Goal: Use online tool/utility

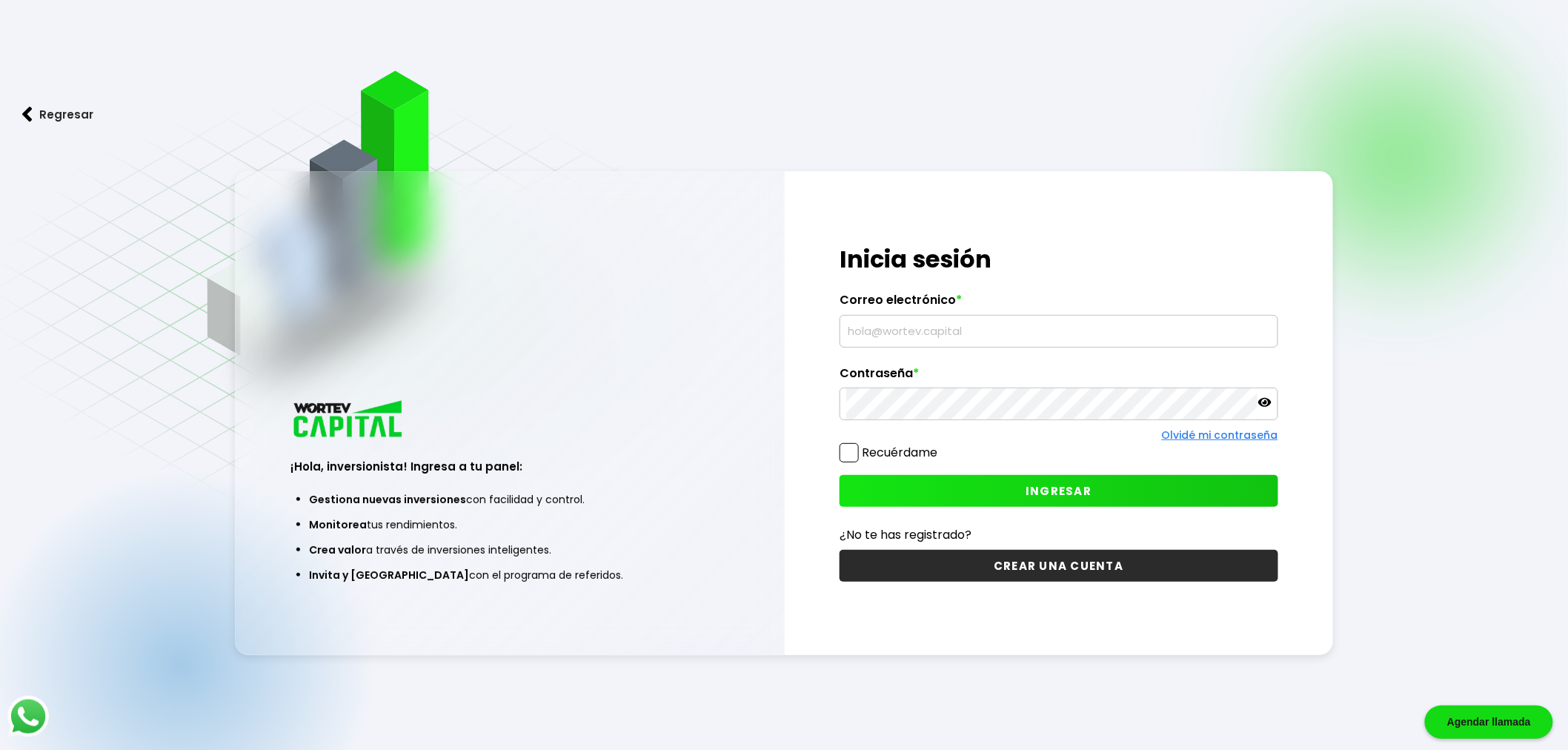
click at [929, 332] on input "text" at bounding box center [1059, 331] width 425 height 31
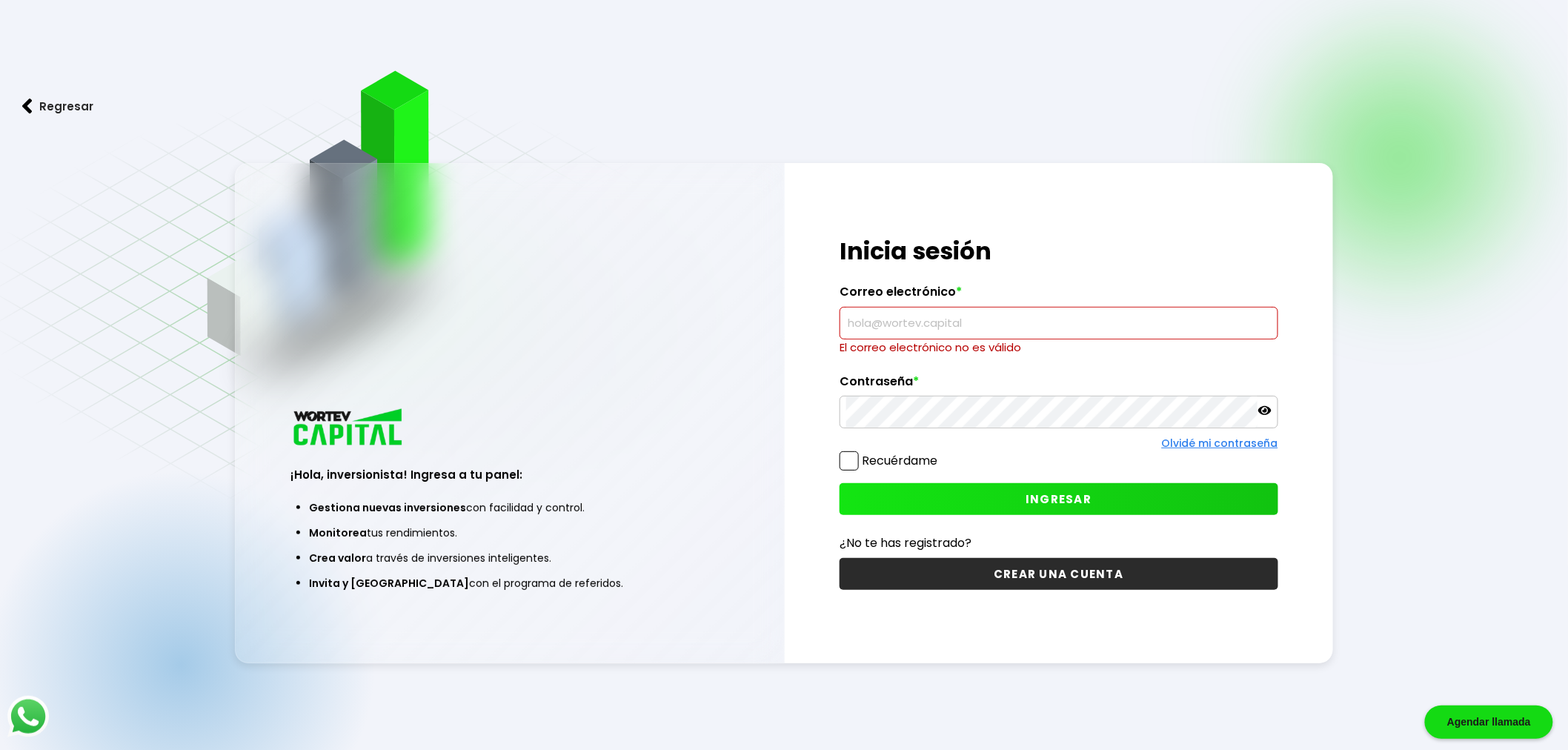
type input "[EMAIL_ADDRESS][DOMAIN_NAME]"
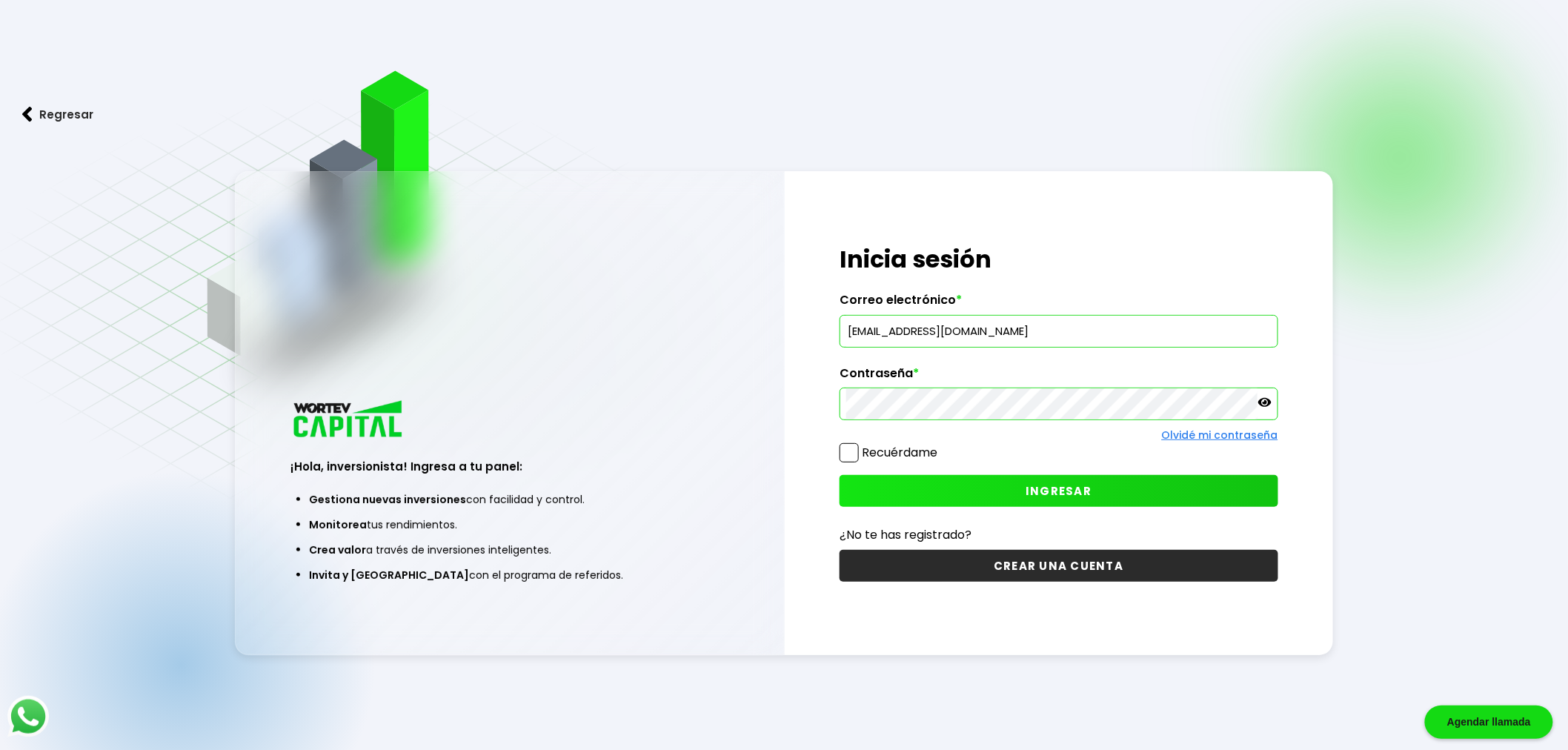
click at [1090, 497] on span "INGRESAR" at bounding box center [1059, 491] width 66 height 16
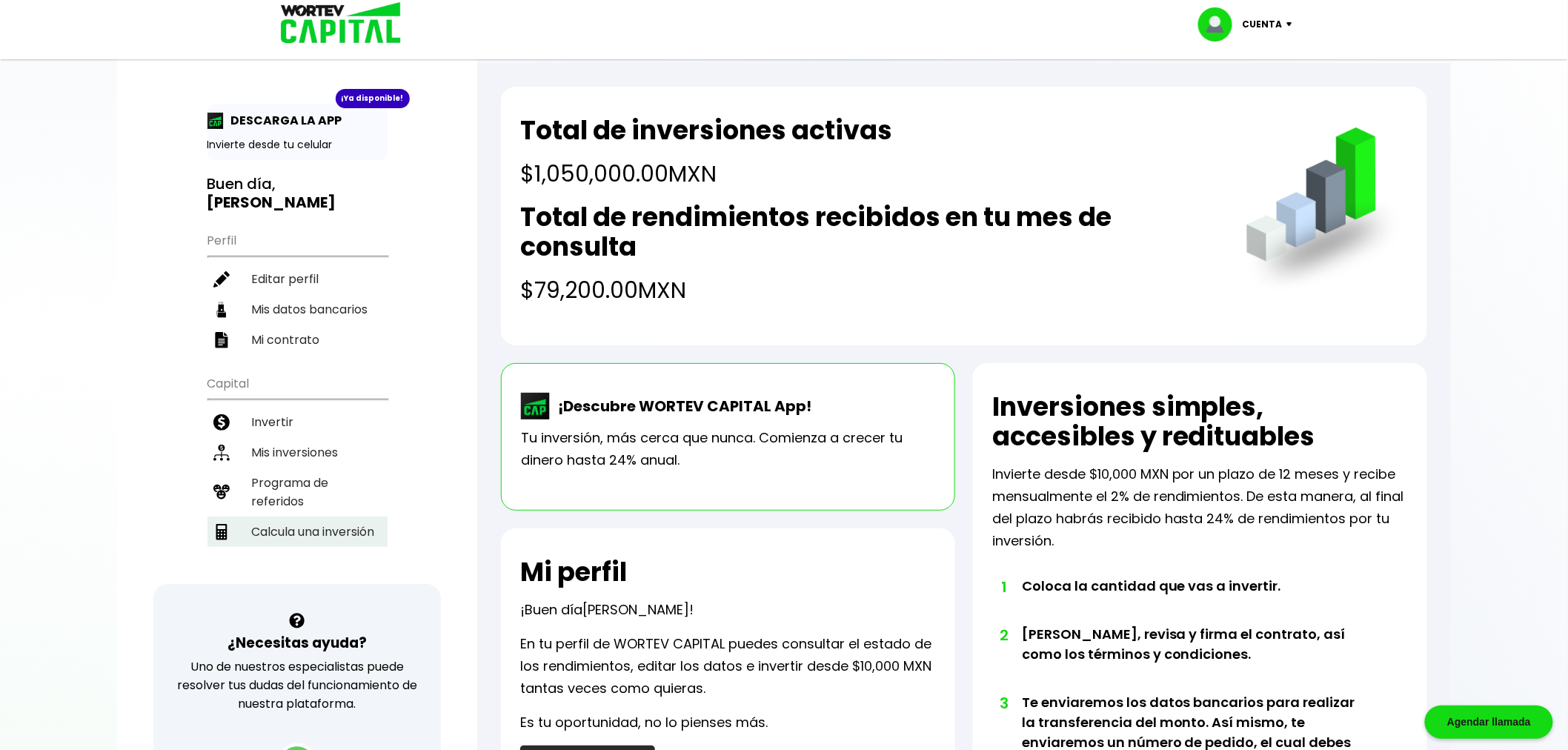
click at [315, 517] on li "Calcula una inversión" at bounding box center [298, 532] width 180 height 30
select select "1"
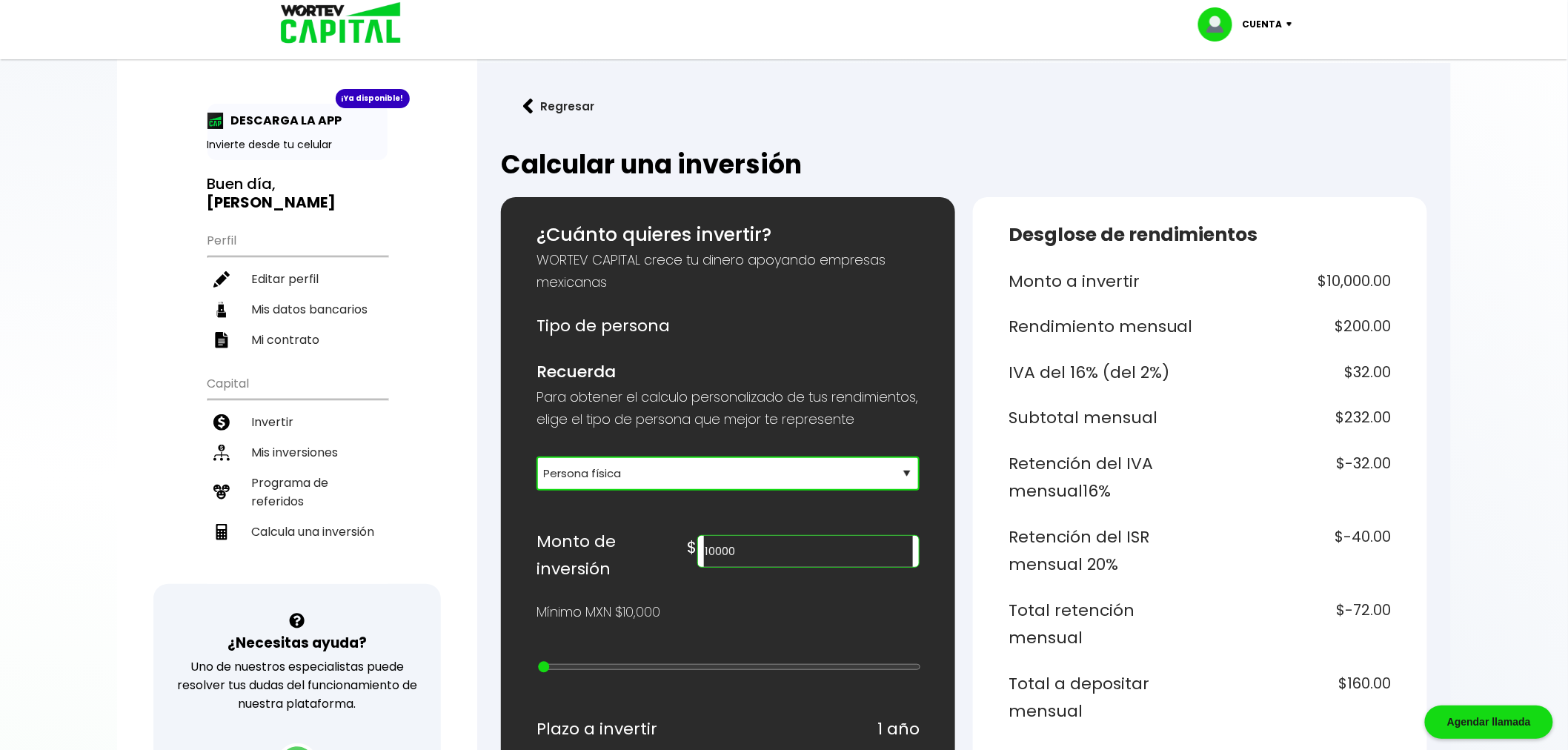
click at [581, 491] on select "Selecciona tu tipo de persona Persona Física que emite factura Persona física P…" at bounding box center [728, 473] width 383 height 34
click at [582, 491] on select "Selecciona tu tipo de persona Persona Física que emite factura Persona física P…" at bounding box center [728, 473] width 383 height 34
drag, startPoint x: 801, startPoint y: 558, endPoint x: 808, endPoint y: 561, distance: 7.6
click at [801, 558] on input "10000" at bounding box center [808, 551] width 209 height 31
drag, startPoint x: 803, startPoint y: 564, endPoint x: 746, endPoint y: 564, distance: 57.0
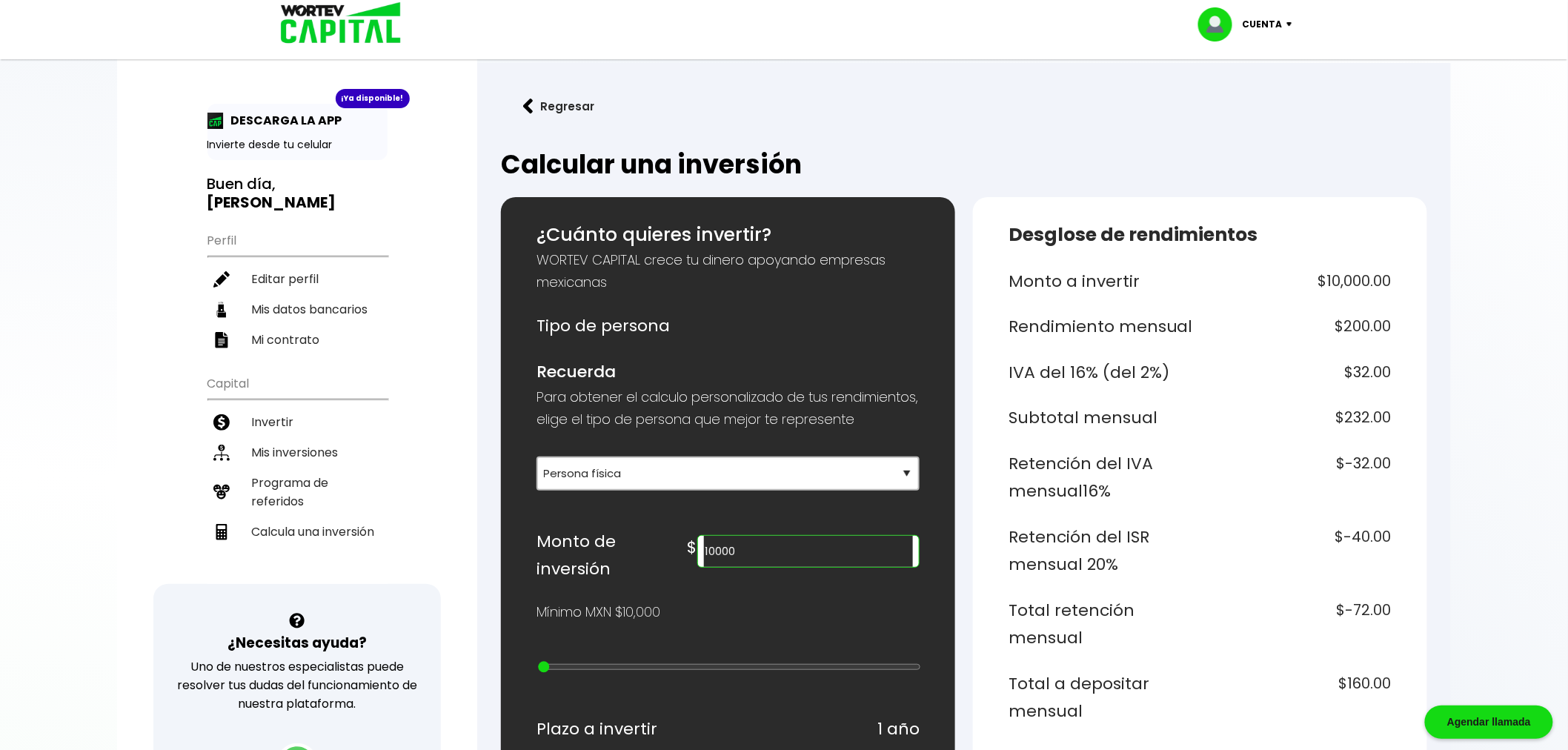
click at [746, 564] on div "Monto de inversión $ 10000" at bounding box center [728, 555] width 383 height 56
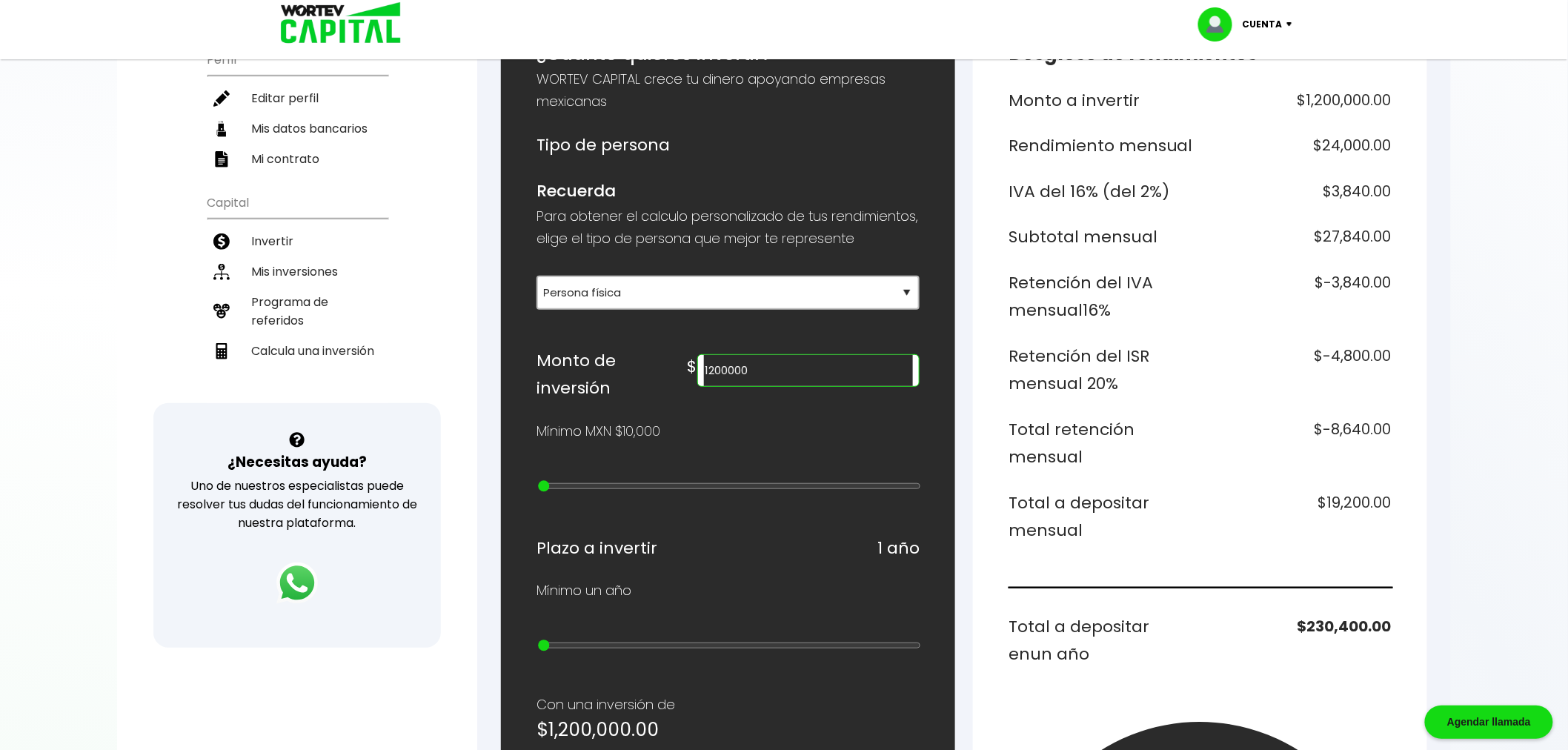
scroll to position [181, 0]
click at [787, 386] on input "1200000" at bounding box center [808, 370] width 209 height 31
type input "1250000"
click at [1338, 438] on h6 "$-9,000.00" at bounding box center [1299, 442] width 186 height 56
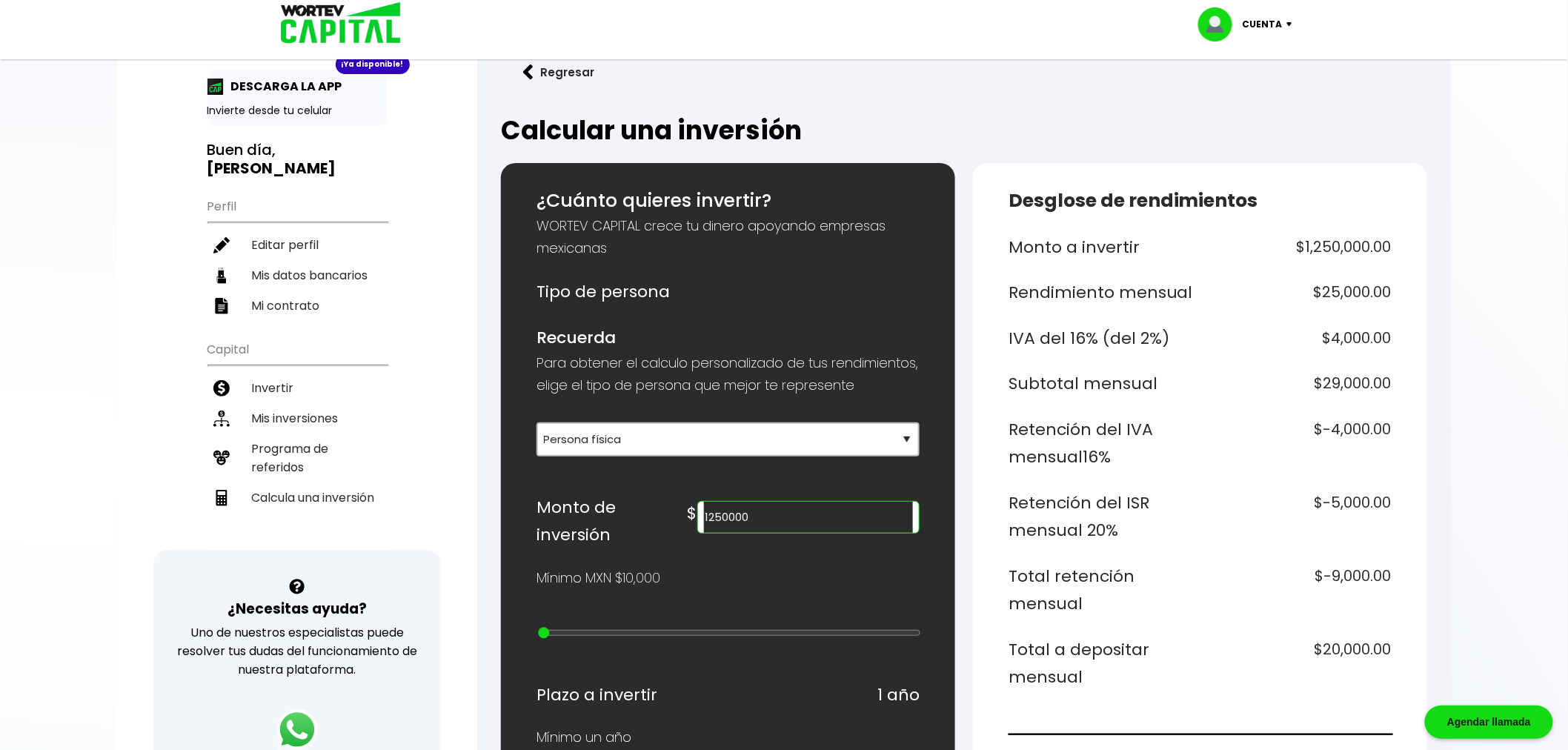
scroll to position [0, 0]
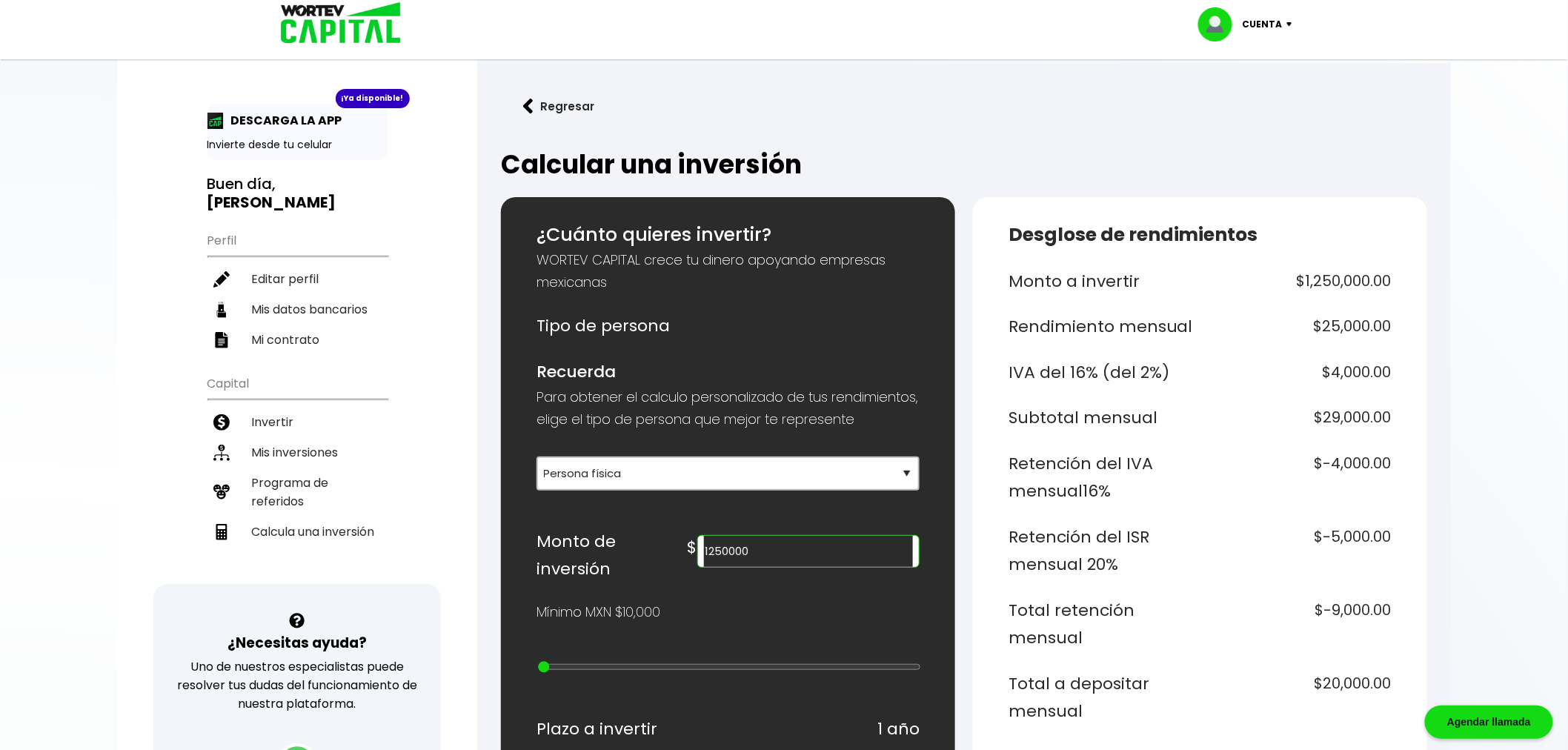
click at [1285, 25] on img at bounding box center [1293, 24] width 20 height 4
click at [1257, 89] on li "Cerrar sesión" at bounding box center [1247, 99] width 119 height 30
